Goal: Check status: Check status

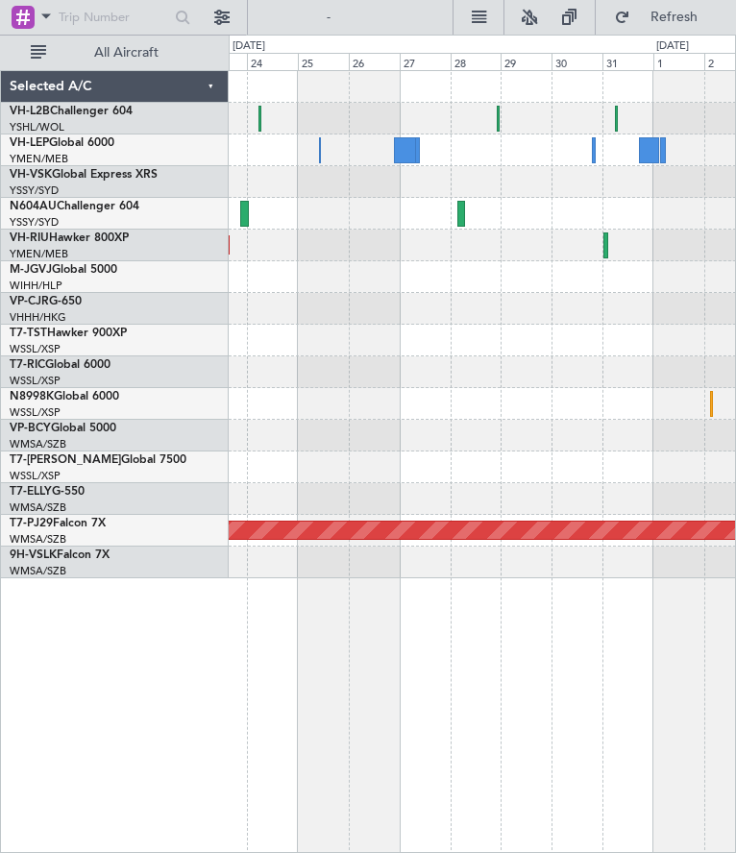
click at [425, 212] on div "Planned Maint Sydney ([PERSON_NAME] Intl)" at bounding box center [482, 214] width 507 height 32
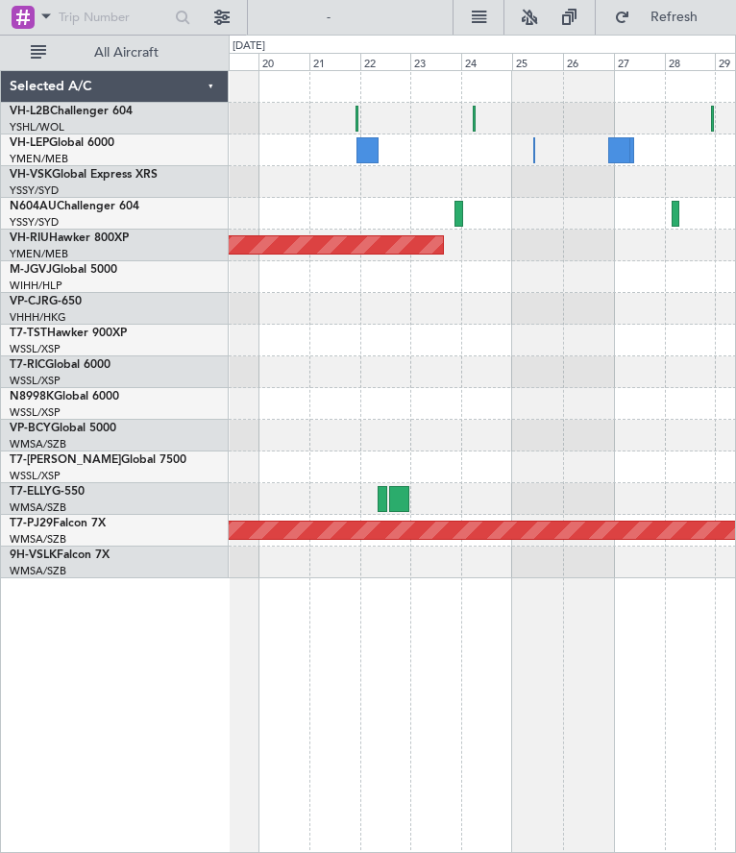
click at [504, 251] on div "Planned Maint [GEOGRAPHIC_DATA] ([GEOGRAPHIC_DATA])" at bounding box center [482, 246] width 507 height 32
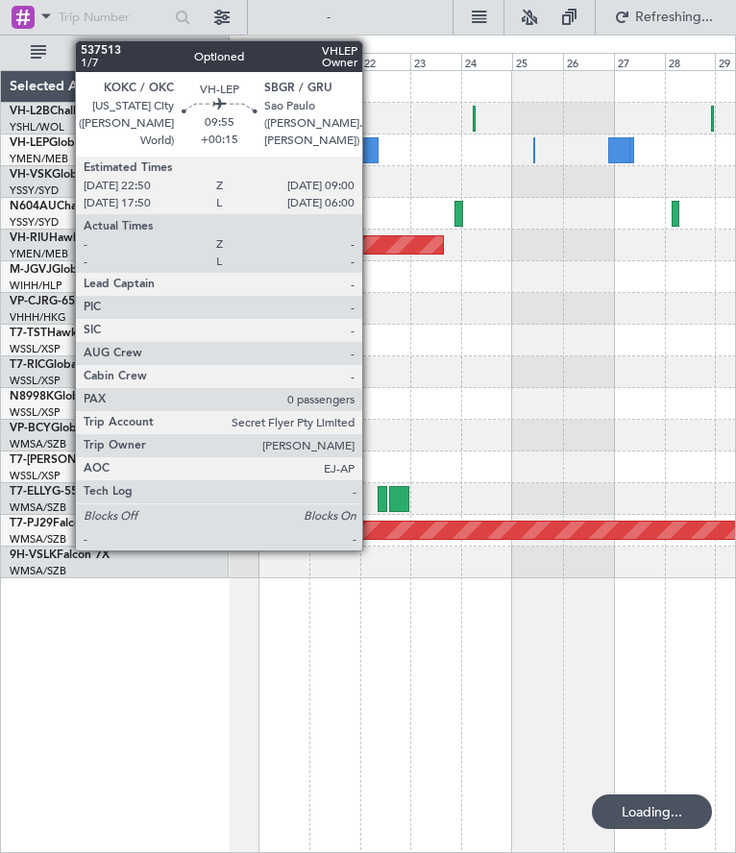
click at [375, 151] on div at bounding box center [367, 150] width 22 height 26
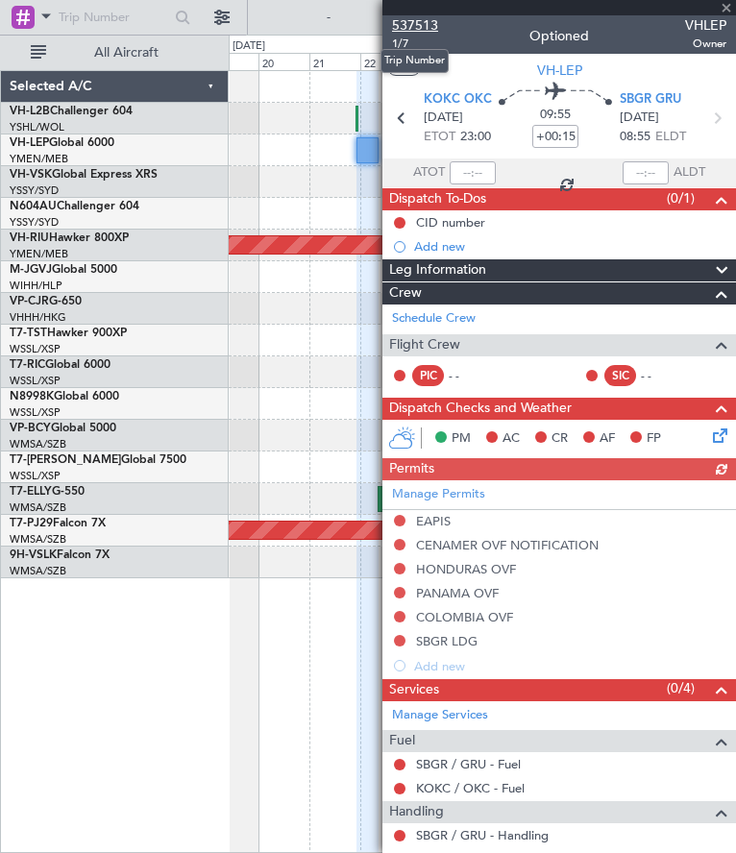
click at [404, 23] on span "537513" at bounding box center [415, 25] width 46 height 20
